Goal: Transaction & Acquisition: Book appointment/travel/reservation

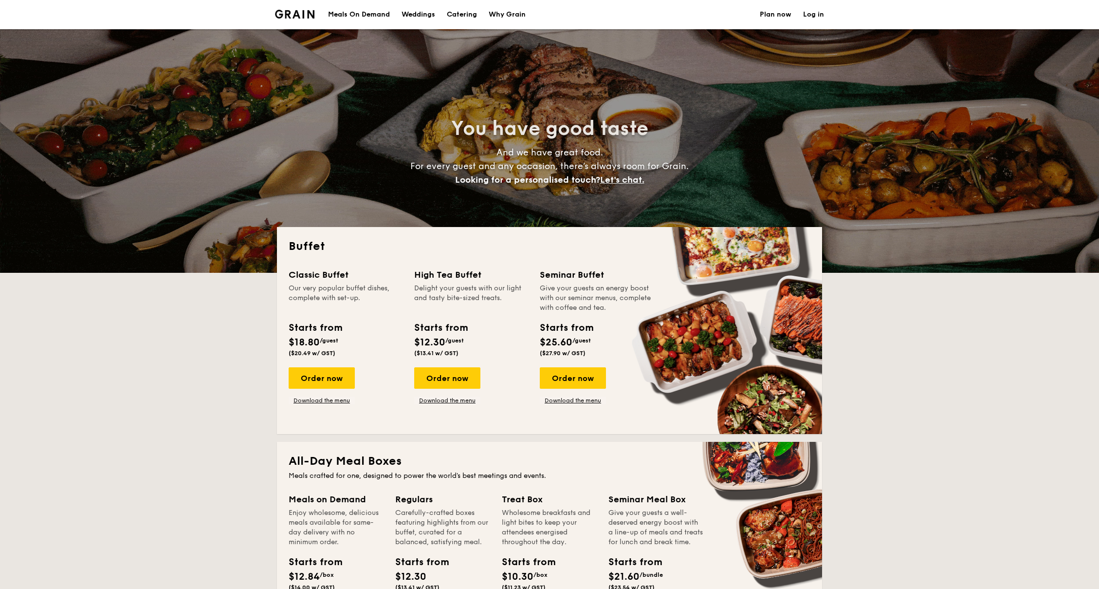
select select
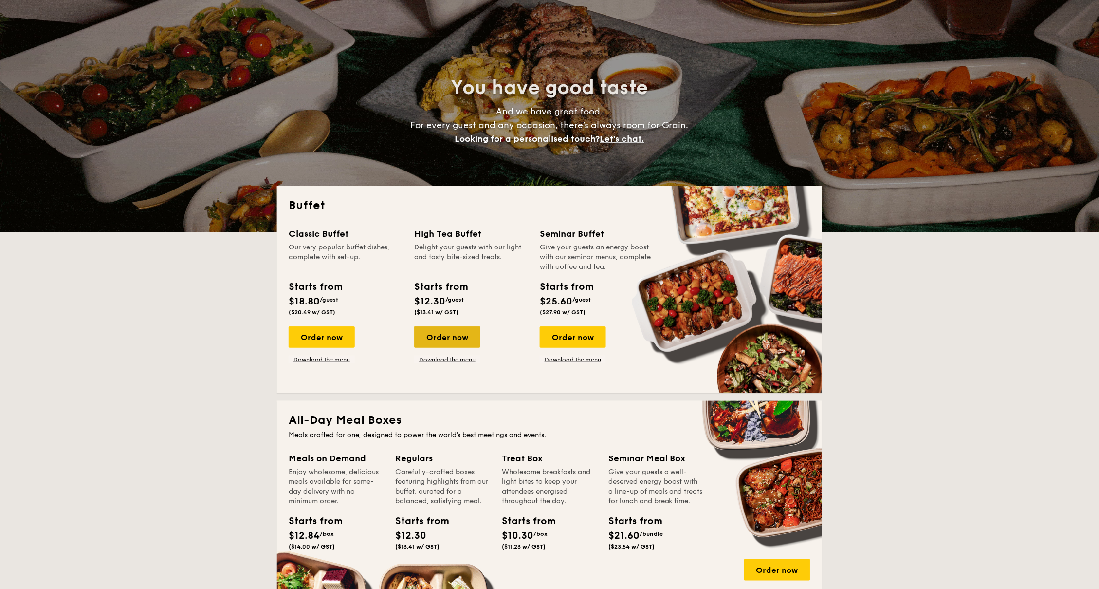
scroll to position [41, 0]
click at [449, 361] on link "Download the menu" at bounding box center [447, 359] width 66 height 8
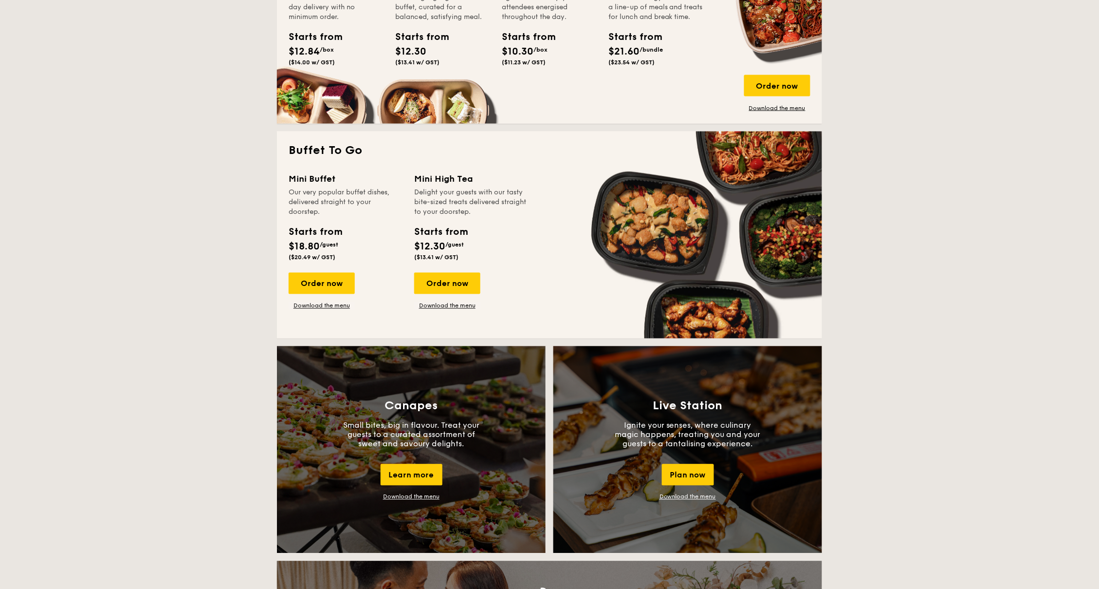
scroll to position [526, 0]
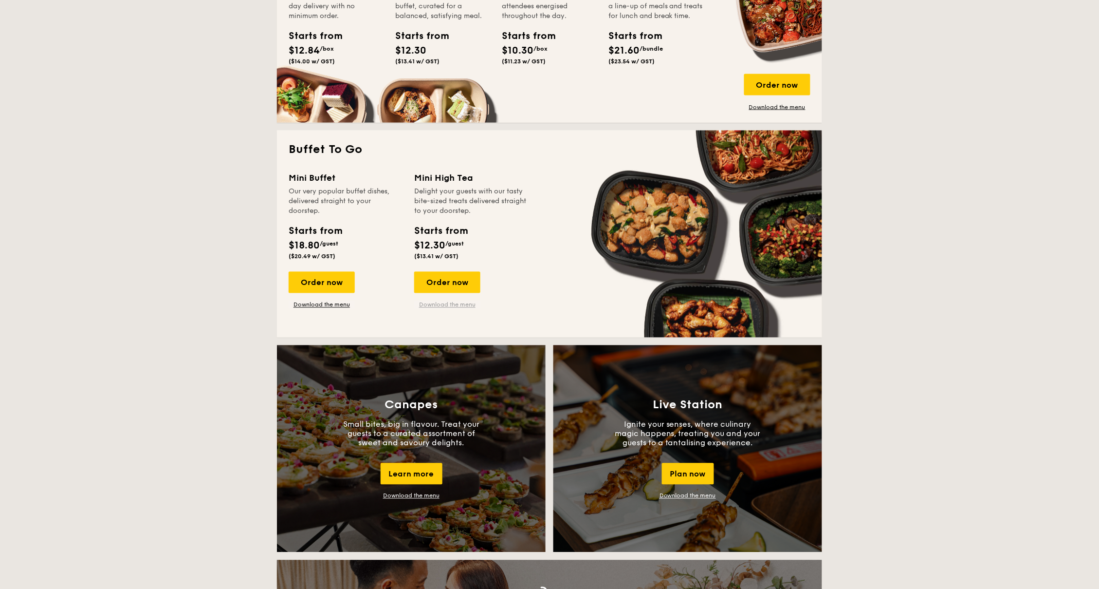
click at [455, 301] on link "Download the menu" at bounding box center [447, 305] width 66 height 8
click at [434, 283] on div "Order now" at bounding box center [447, 282] width 66 height 21
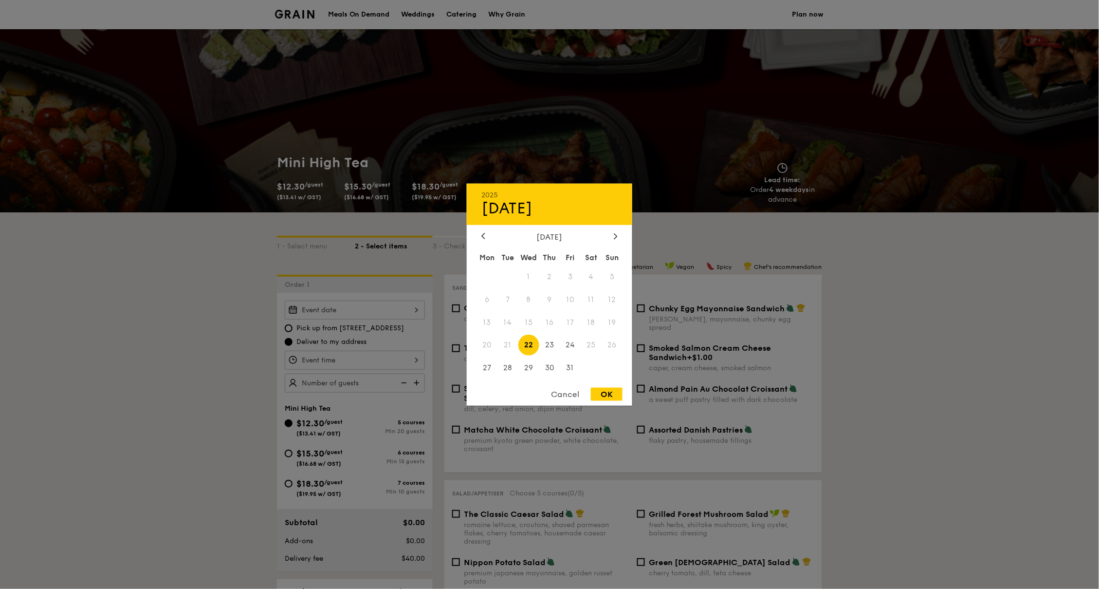
click at [338, 311] on div "2025 Oct [DATE] Tue Wed Thu Fri Sat Sun 1 2 3 4 5 6 7 8 9 10 11 12 13 14 15 16 …" at bounding box center [355, 309] width 140 height 19
click at [347, 338] on div at bounding box center [549, 294] width 1099 height 589
click at [362, 312] on div "2025 Oct [DATE] Tue Wed Thu Fri Sat Sun 1 2 3 4 5 6 7 8 9 10 11 12 13 14 15 16 …" at bounding box center [355, 309] width 140 height 19
click at [563, 395] on div "Cancel" at bounding box center [565, 394] width 48 height 13
